Goal: Transaction & Acquisition: Book appointment/travel/reservation

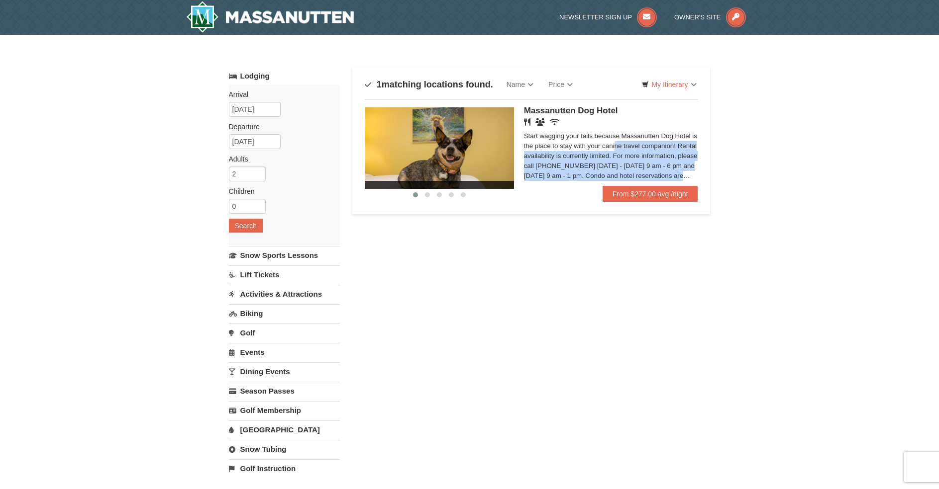
drag, startPoint x: 542, startPoint y: 144, endPoint x: 695, endPoint y: 174, distance: 155.7
click at [695, 174] on div "Start wagging your tails because Massanutten Dog Hotel is the place to stay wit…" at bounding box center [611, 156] width 174 height 50
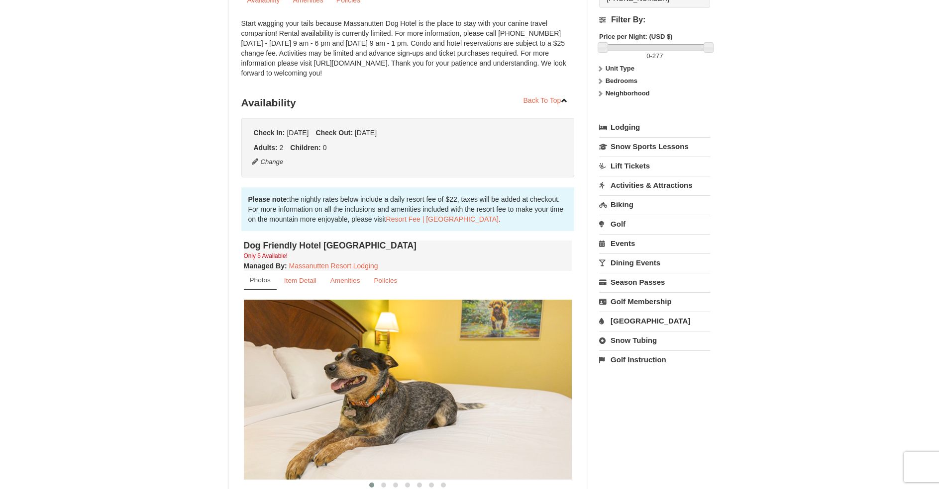
scroll to position [50, 0]
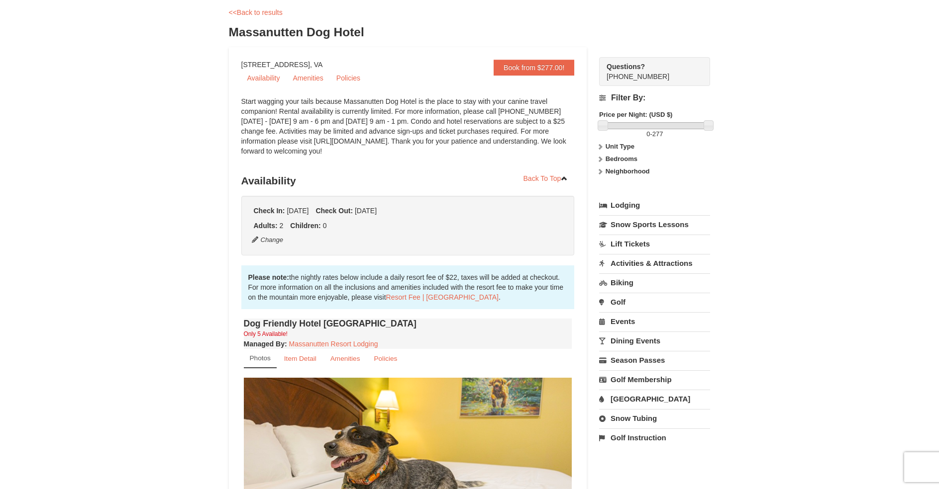
click at [616, 201] on link "Lodging" at bounding box center [654, 205] width 111 height 18
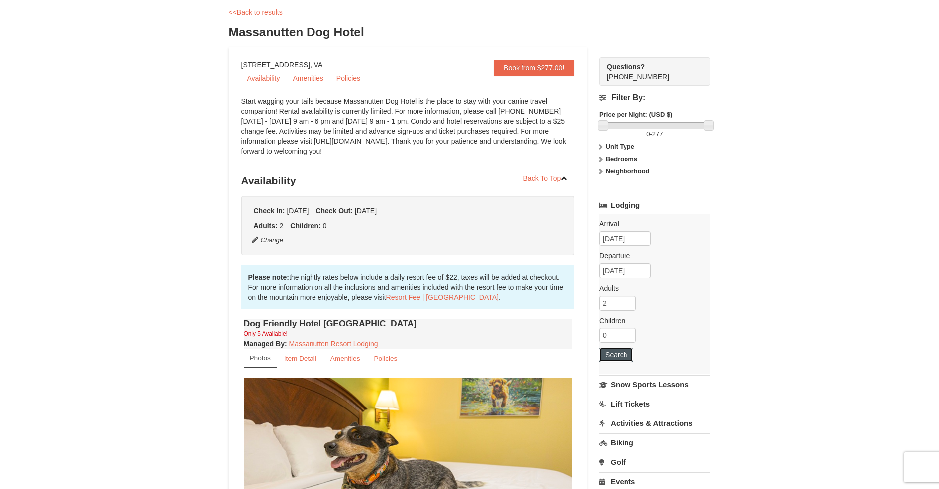
click at [618, 354] on button "Search" at bounding box center [616, 355] width 34 height 14
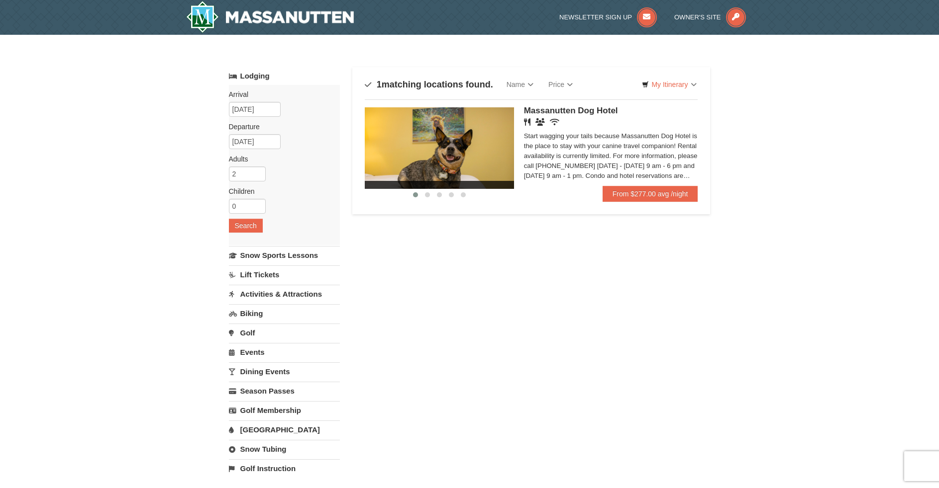
click at [568, 109] on span "Massanutten Dog Hotel" at bounding box center [571, 110] width 94 height 9
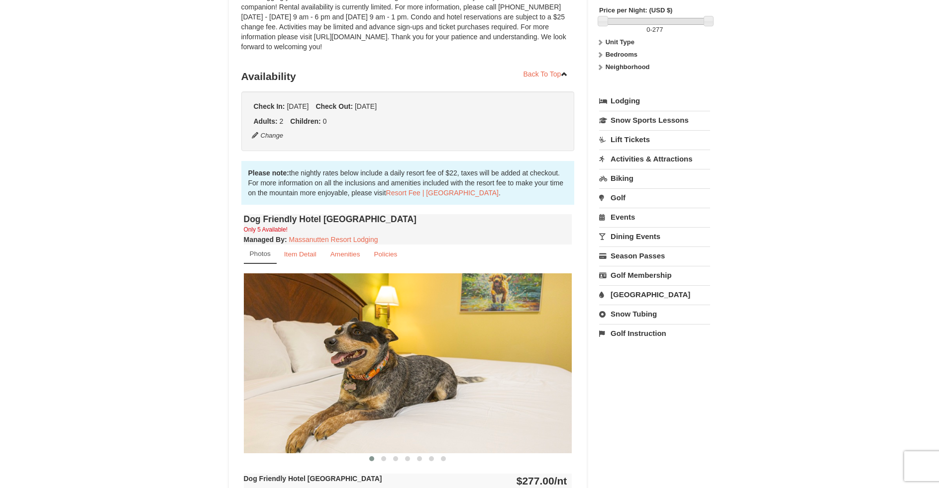
scroll to position [199, 0]
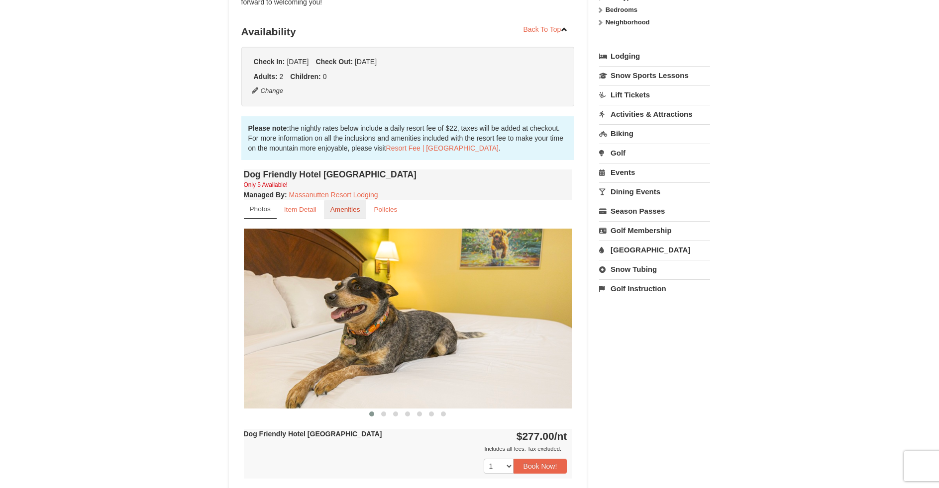
click at [344, 210] on small "Amenities" at bounding box center [345, 209] width 30 height 7
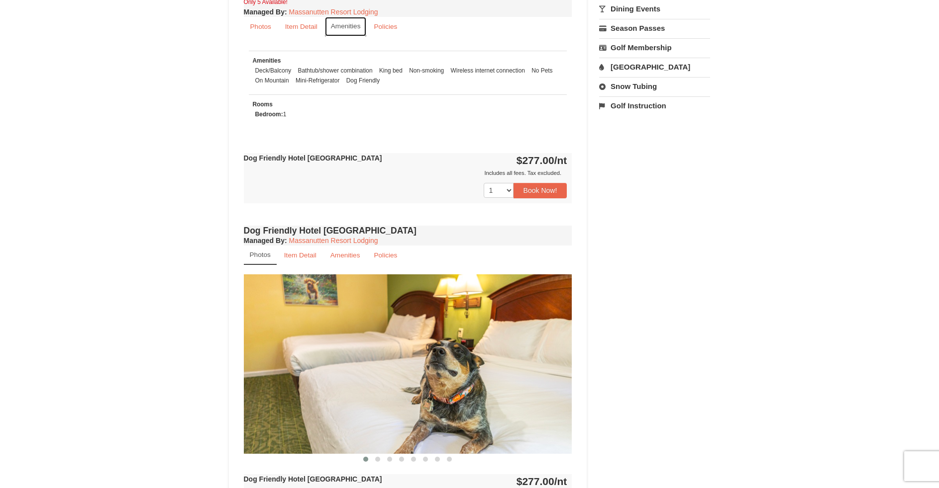
scroll to position [547, 0]
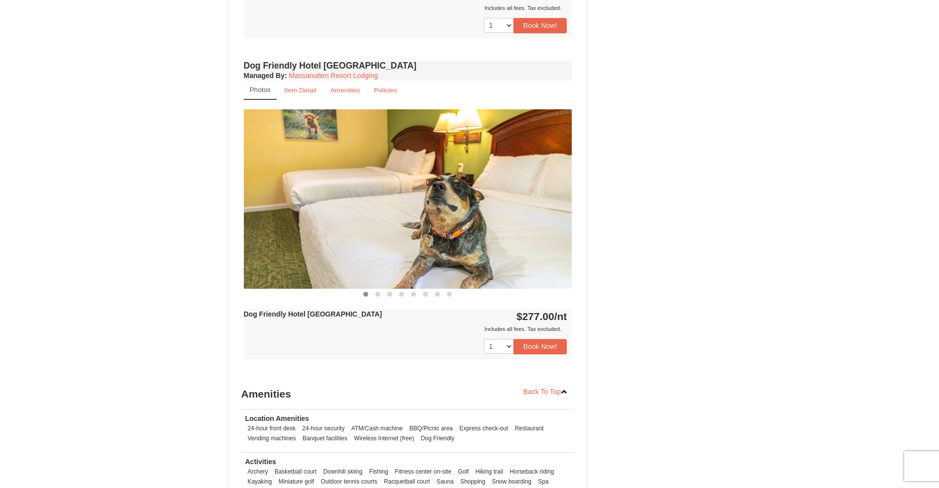
drag, startPoint x: 491, startPoint y: 249, endPoint x: 382, endPoint y: 240, distance: 109.3
click at [382, 240] on img at bounding box center [408, 199] width 328 height 180
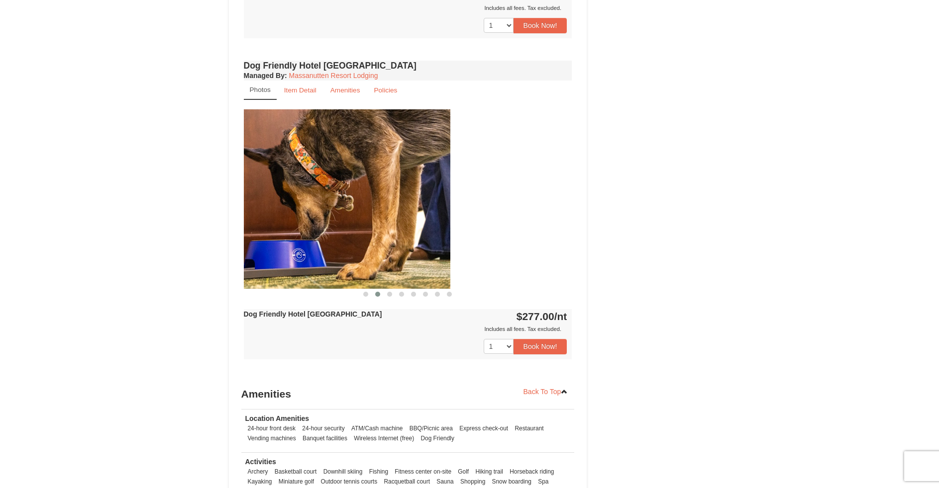
drag, startPoint x: 504, startPoint y: 203, endPoint x: 380, endPoint y: 201, distance: 124.4
click at [381, 202] on img at bounding box center [286, 199] width 328 height 180
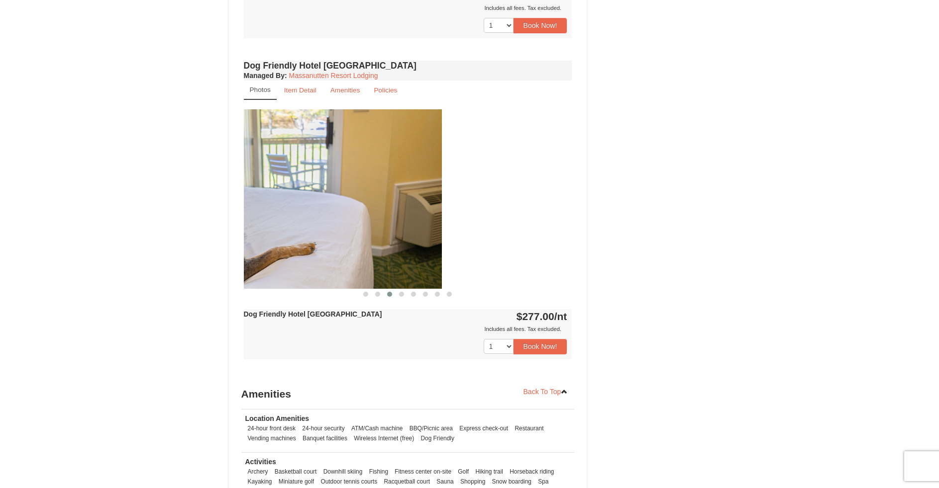
drag, startPoint x: 501, startPoint y: 209, endPoint x: 348, endPoint y: 199, distance: 153.6
click at [350, 199] on img at bounding box center [277, 199] width 328 height 180
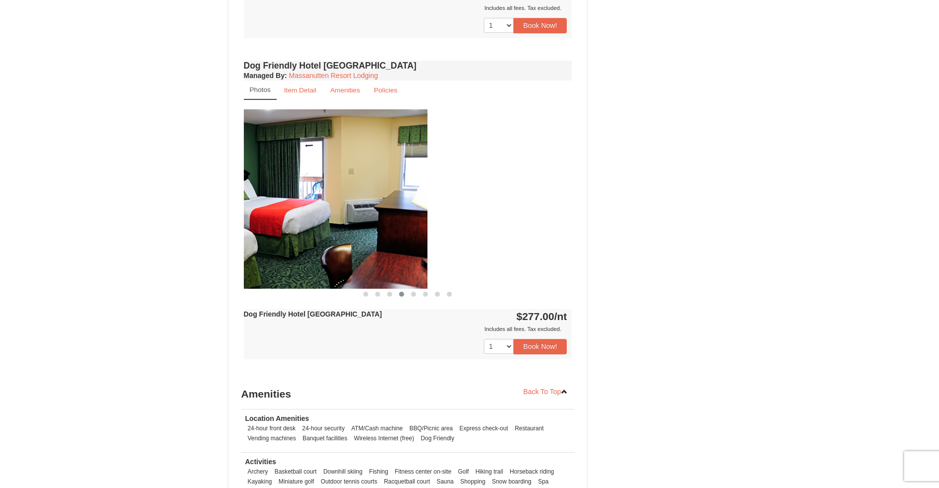
drag, startPoint x: 444, startPoint y: 210, endPoint x: 335, endPoint y: 203, distance: 109.6
click at [337, 203] on img at bounding box center [263, 199] width 328 height 180
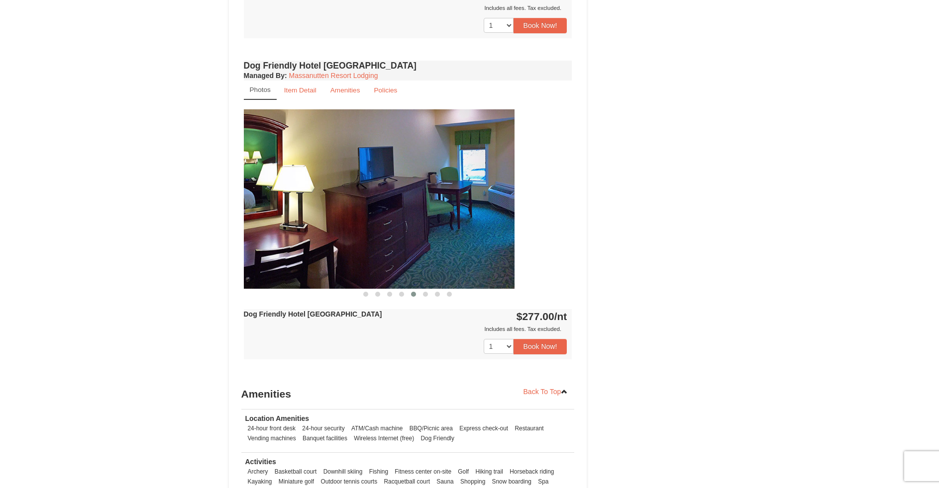
drag, startPoint x: 452, startPoint y: 200, endPoint x: 320, endPoint y: 189, distance: 132.8
click at [327, 190] on img at bounding box center [350, 199] width 328 height 180
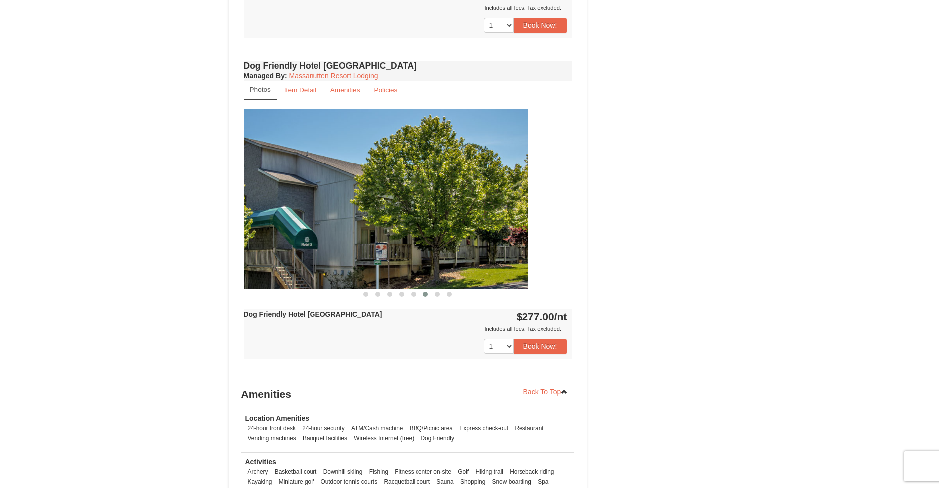
drag, startPoint x: 449, startPoint y: 201, endPoint x: 301, endPoint y: 191, distance: 148.1
click at [312, 192] on img at bounding box center [364, 199] width 328 height 180
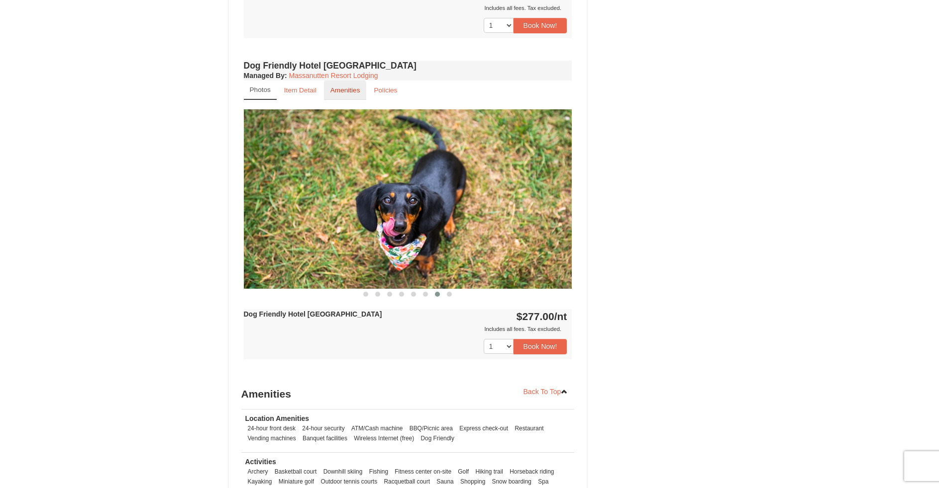
click at [334, 87] on small "Amenities" at bounding box center [345, 90] width 30 height 7
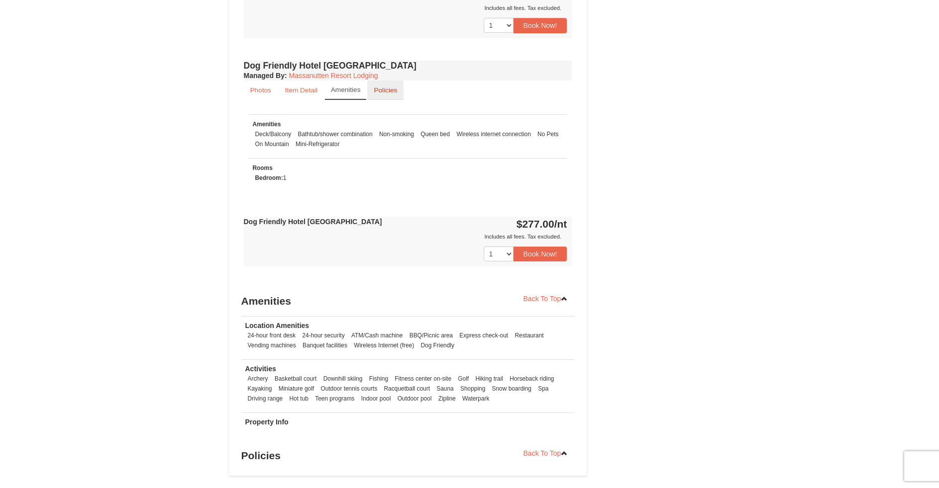
click at [381, 90] on small "Policies" at bounding box center [385, 90] width 23 height 7
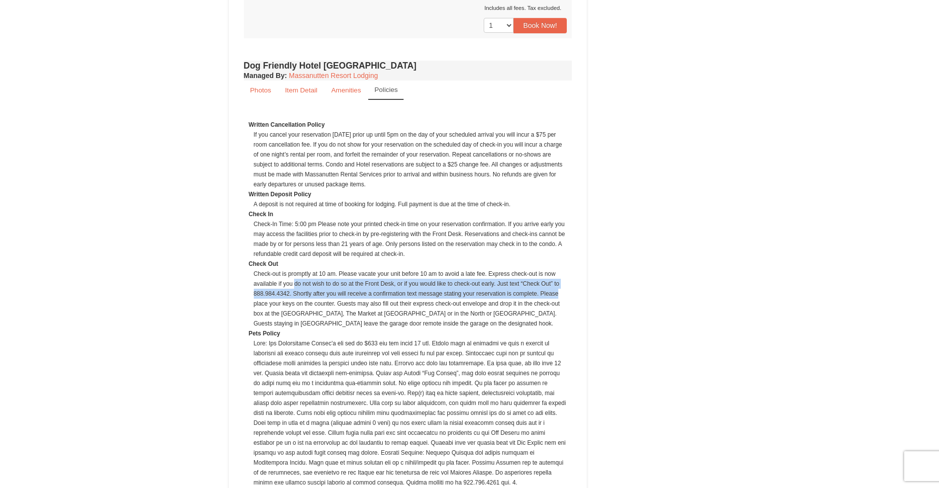
drag, startPoint x: 293, startPoint y: 286, endPoint x: 565, endPoint y: 294, distance: 271.7
click at [565, 294] on dd "Check-out is promptly at 10 am. Please vacate your unit before 10 am to avoid a…" at bounding box center [410, 299] width 313 height 60
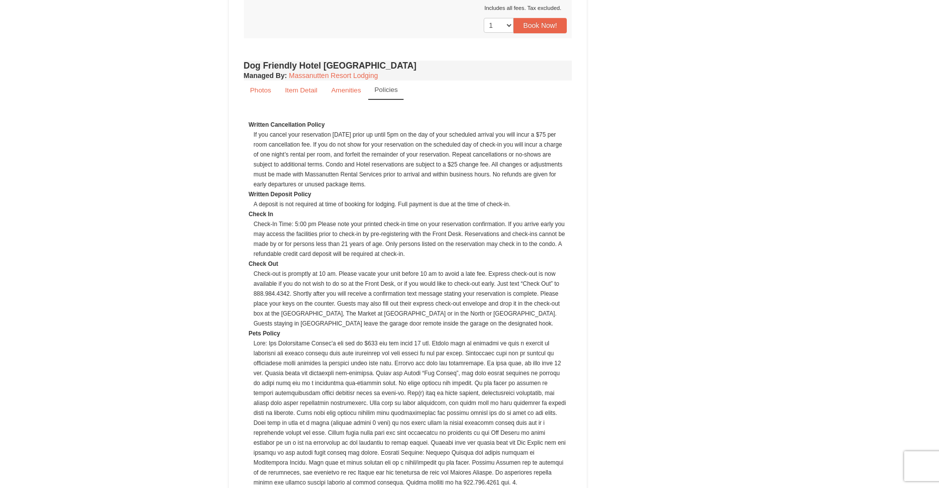
click at [349, 322] on dd "Check-out is promptly at 10 am. Please vacate your unit before 10 am to avoid a…" at bounding box center [410, 299] width 313 height 60
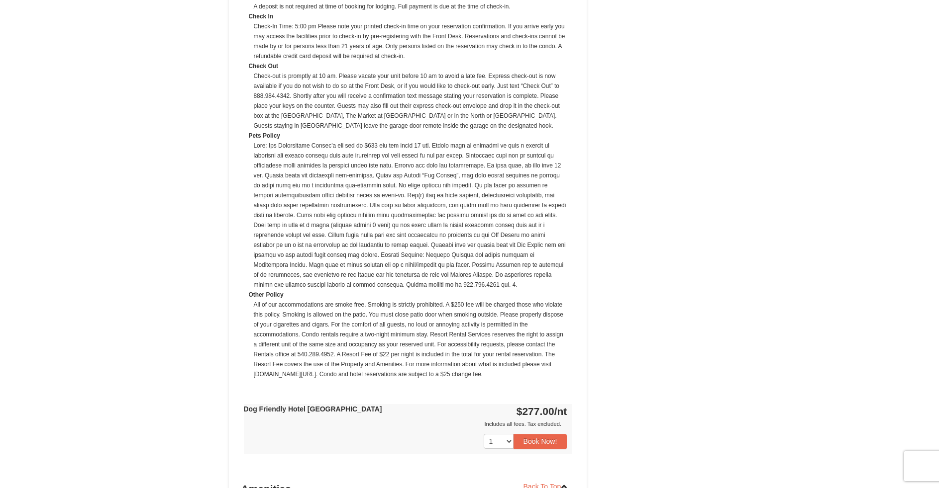
scroll to position [746, 0]
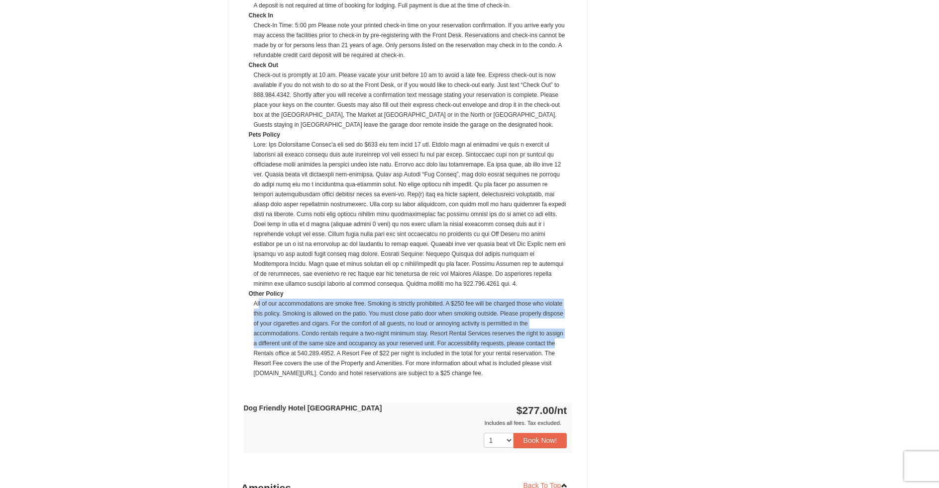
drag, startPoint x: 259, startPoint y: 303, endPoint x: 559, endPoint y: 343, distance: 302.1
click at [559, 343] on dd "All of our accommodations are smoke free. Smoking is strictly prohibited. A $25…" at bounding box center [410, 339] width 313 height 80
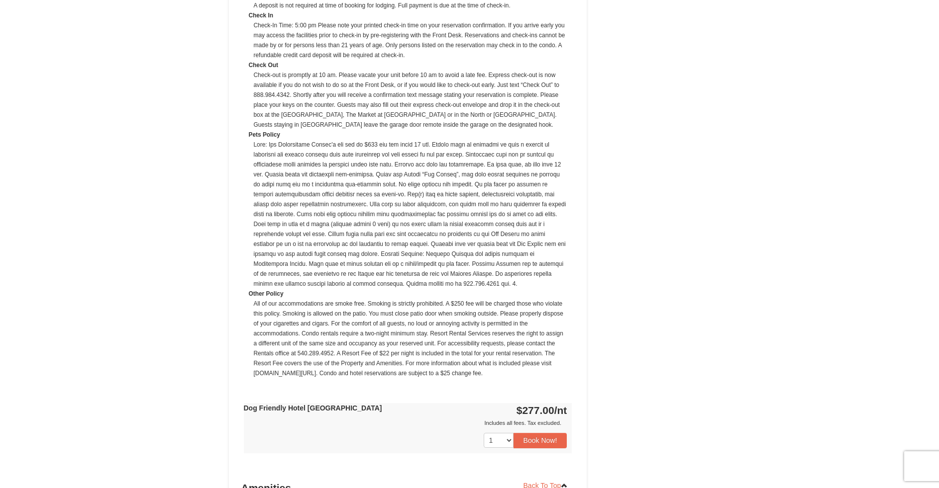
click at [515, 371] on dd "All of our accommodations are smoke free. Smoking is strictly prohibited. A $25…" at bounding box center [410, 339] width 313 height 80
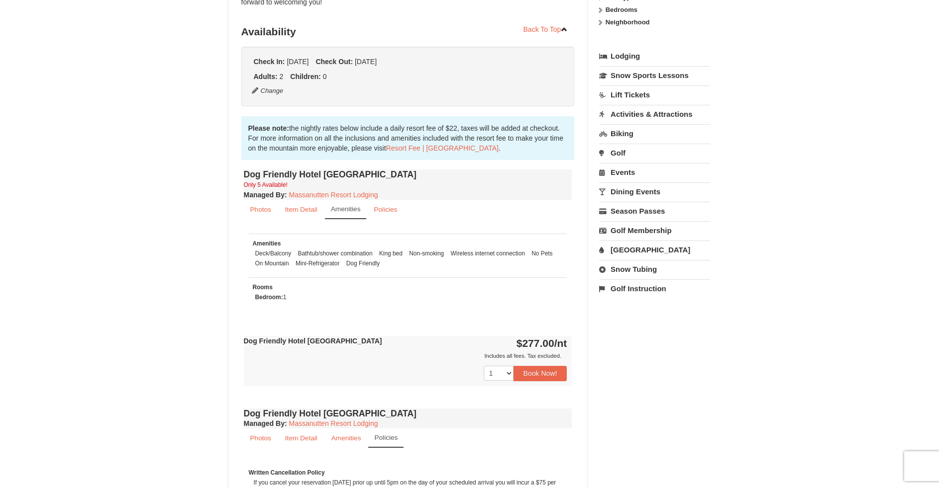
scroll to position [0, 0]
